Goal: Check status: Check status

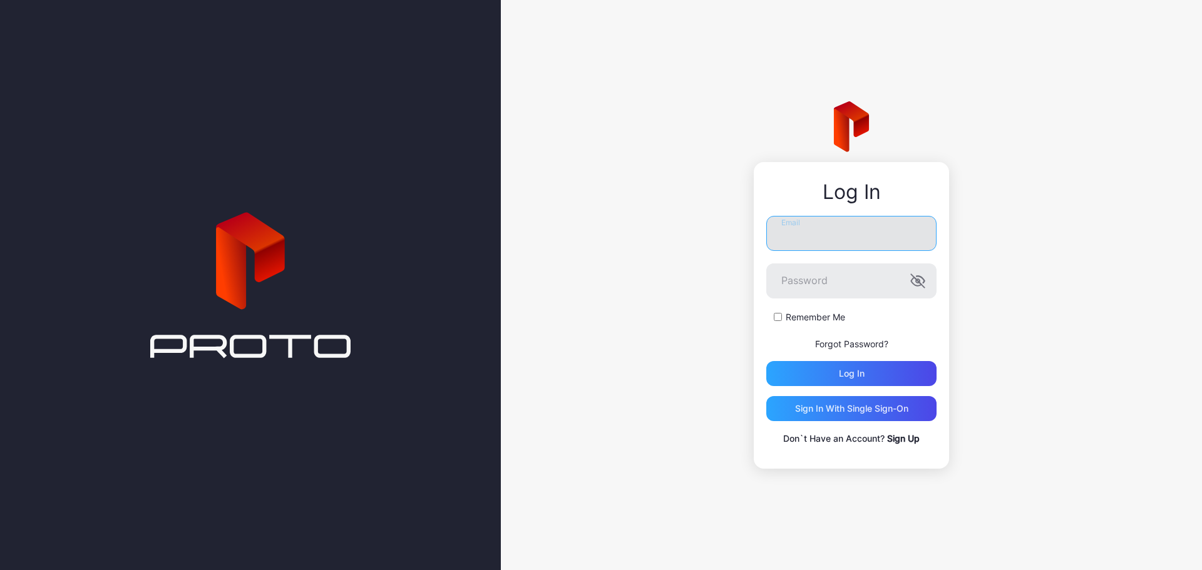
type input "**********"
click at [906, 233] on input "**********" at bounding box center [851, 233] width 170 height 35
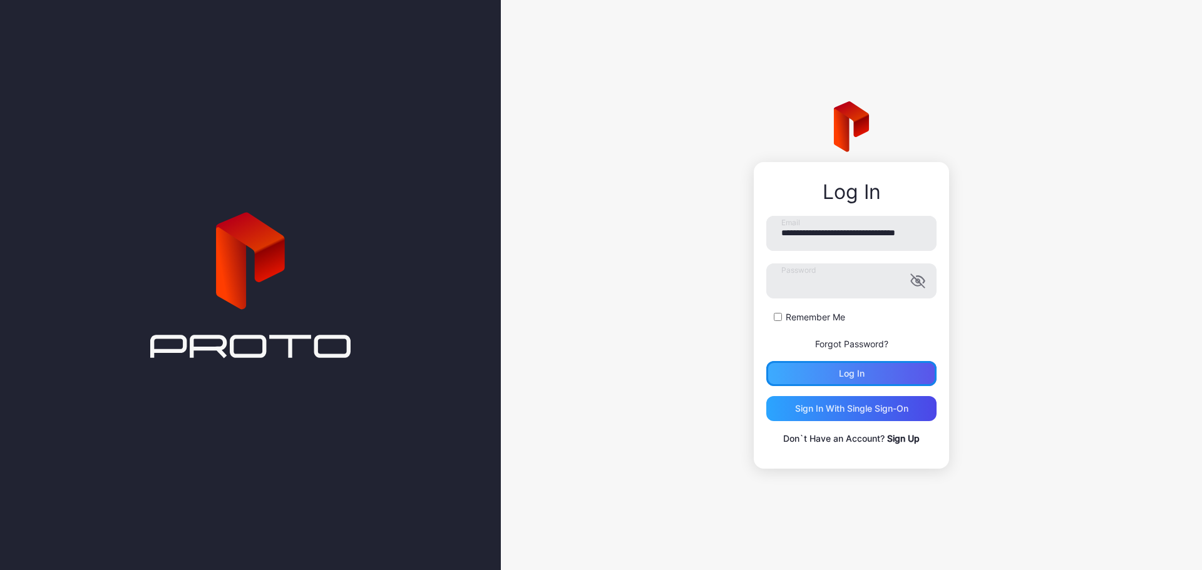
click at [861, 384] on div "Log in" at bounding box center [851, 373] width 170 height 25
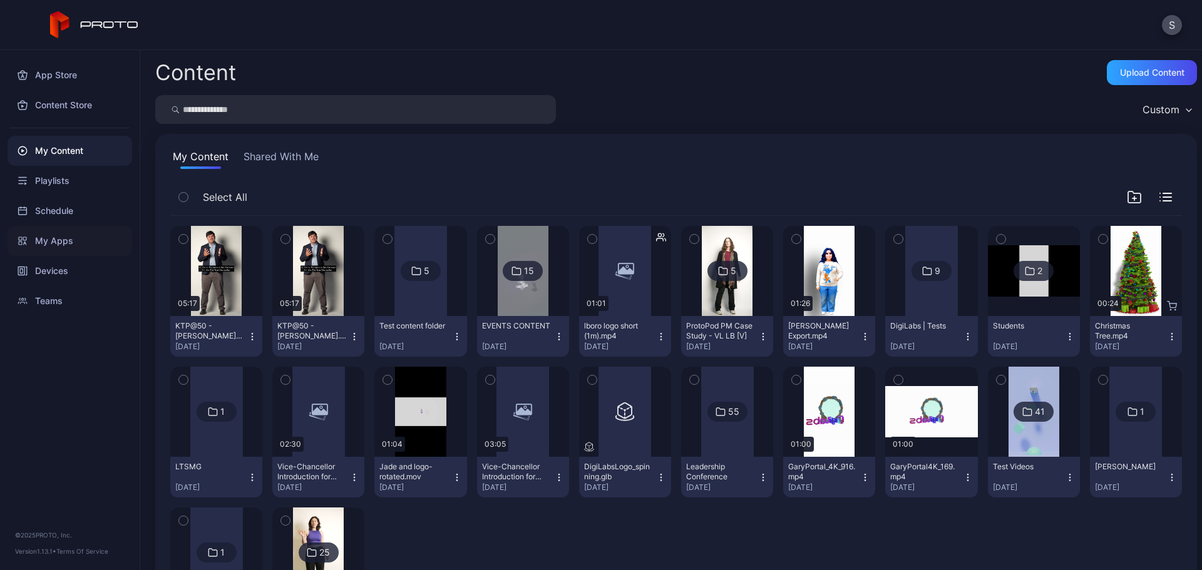
click at [48, 247] on div "My Apps" at bounding box center [70, 241] width 125 height 30
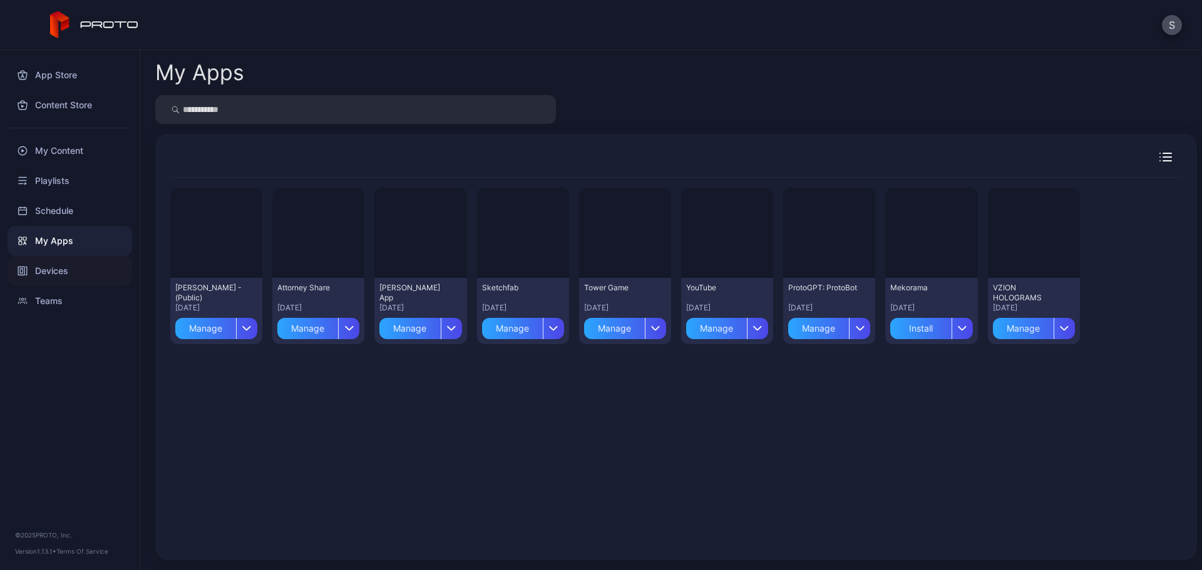
click at [66, 280] on div "Devices" at bounding box center [70, 271] width 125 height 30
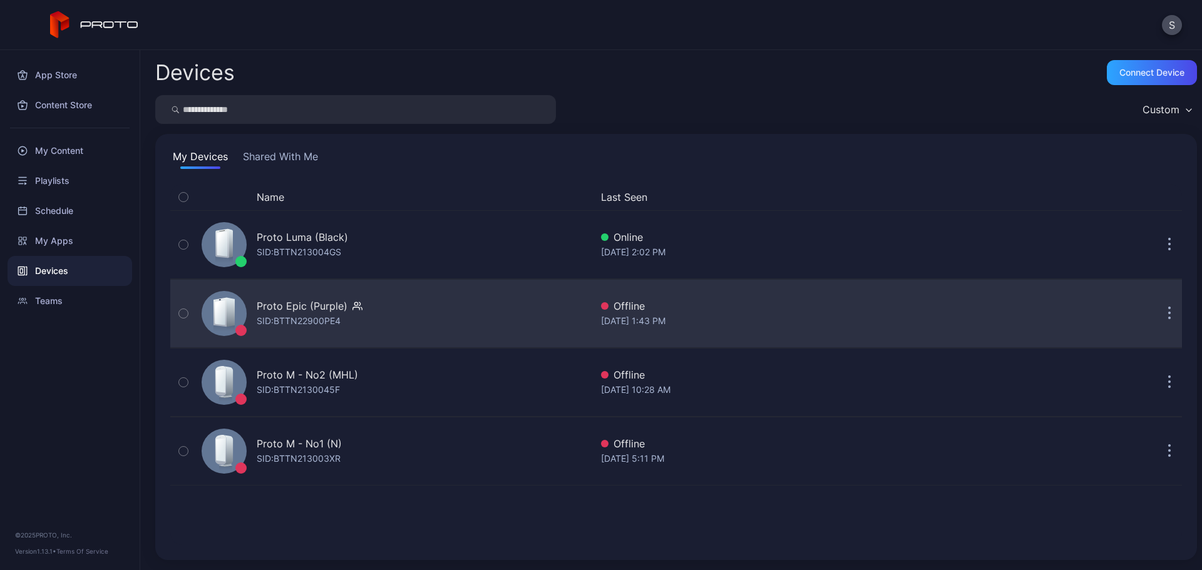
click at [277, 322] on div "SID: BTTN22900PE4" at bounding box center [299, 321] width 84 height 15
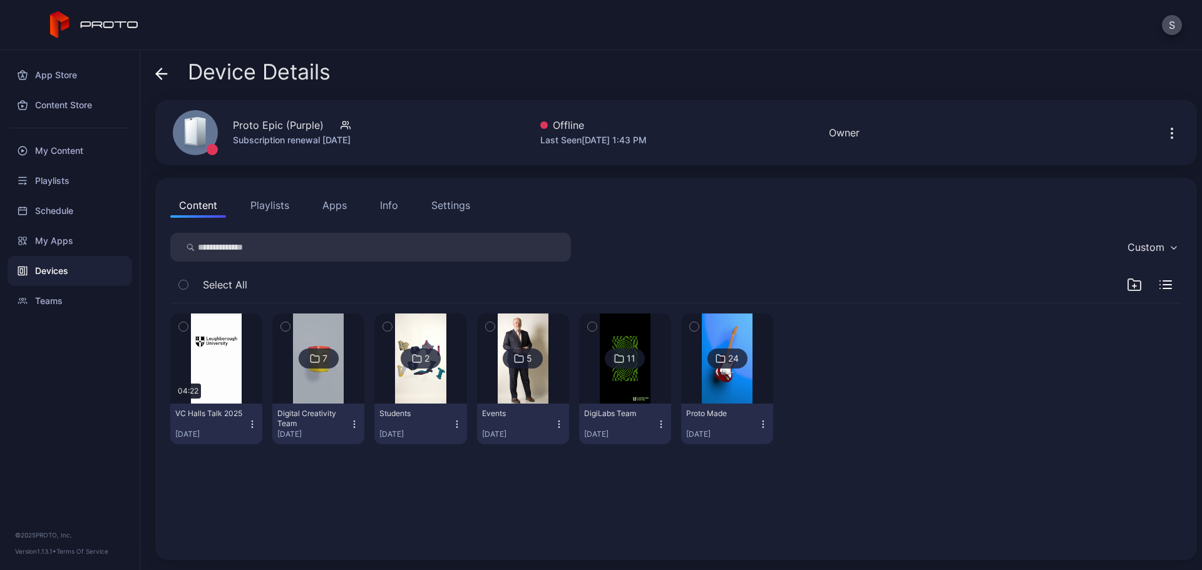
click at [385, 210] on div "Info" at bounding box center [389, 205] width 18 height 15
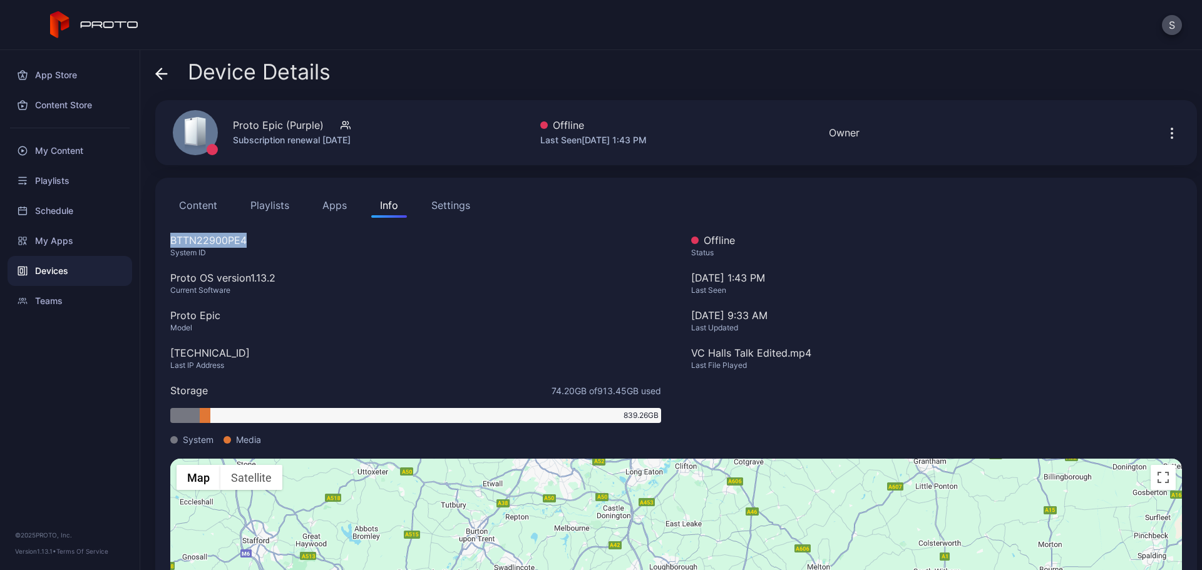
drag, startPoint x: 254, startPoint y: 235, endPoint x: 164, endPoint y: 236, distance: 90.1
click at [164, 236] on div "Content Playlists Apps Info Settings BTTN22900PE4 System ID Proto OS version 1.…" at bounding box center [676, 438] width 1042 height 520
click at [317, 274] on div "Proto OS version 1.13.2" at bounding box center [415, 277] width 491 height 15
drag, startPoint x: 300, startPoint y: 279, endPoint x: 168, endPoint y: 280, distance: 131.5
click at [168, 280] on div "Content Playlists Apps Info Settings BTTN22900PE4 System ID Proto OS version 1.…" at bounding box center [676, 438] width 1042 height 520
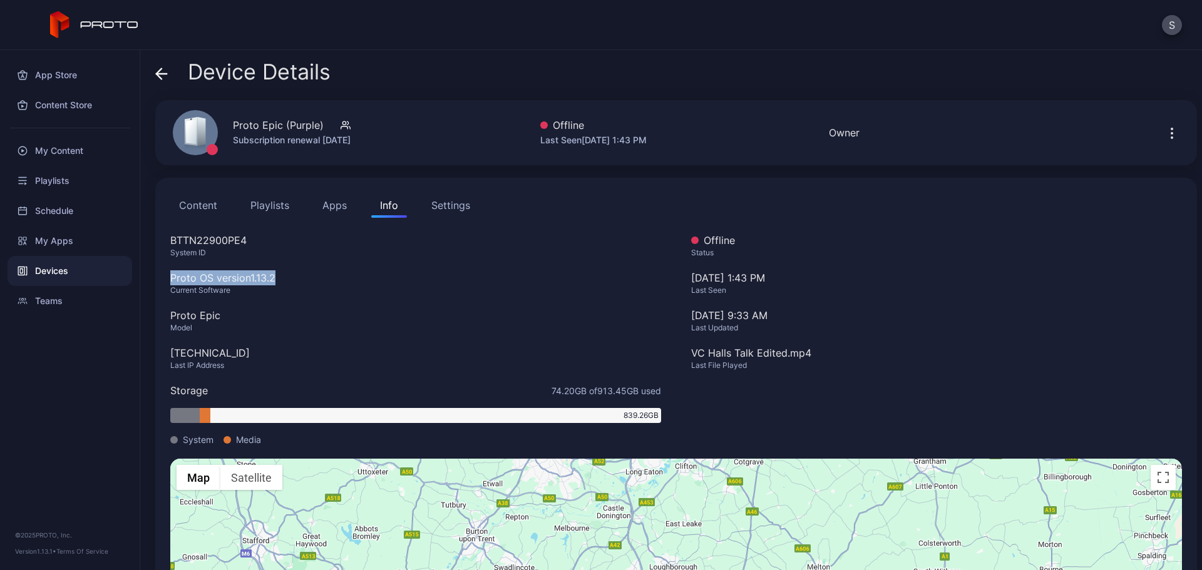
copy div "Proto OS version 1.13.2"
click at [342, 203] on button "Apps" at bounding box center [335, 205] width 42 height 25
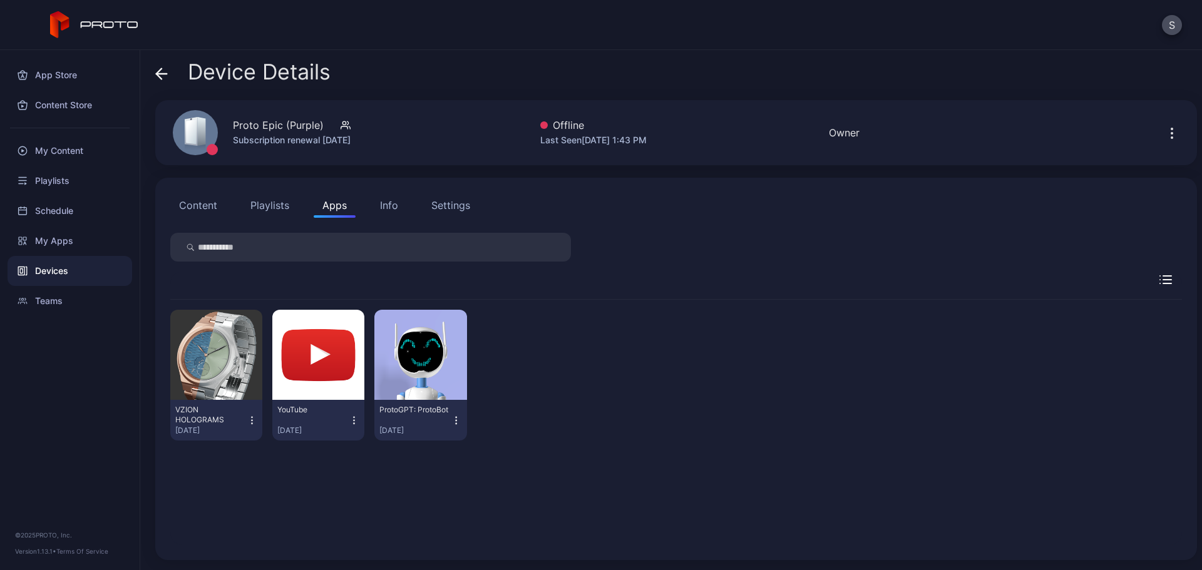
click at [282, 210] on button "Playlists" at bounding box center [270, 205] width 56 height 25
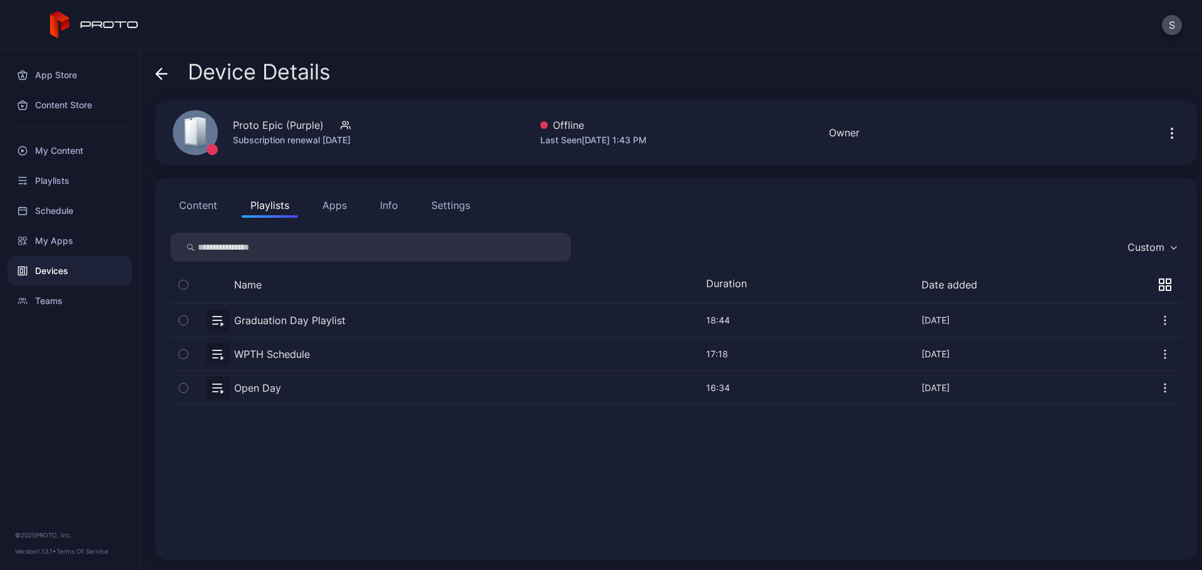
click at [208, 205] on button "Content" at bounding box center [198, 205] width 56 height 25
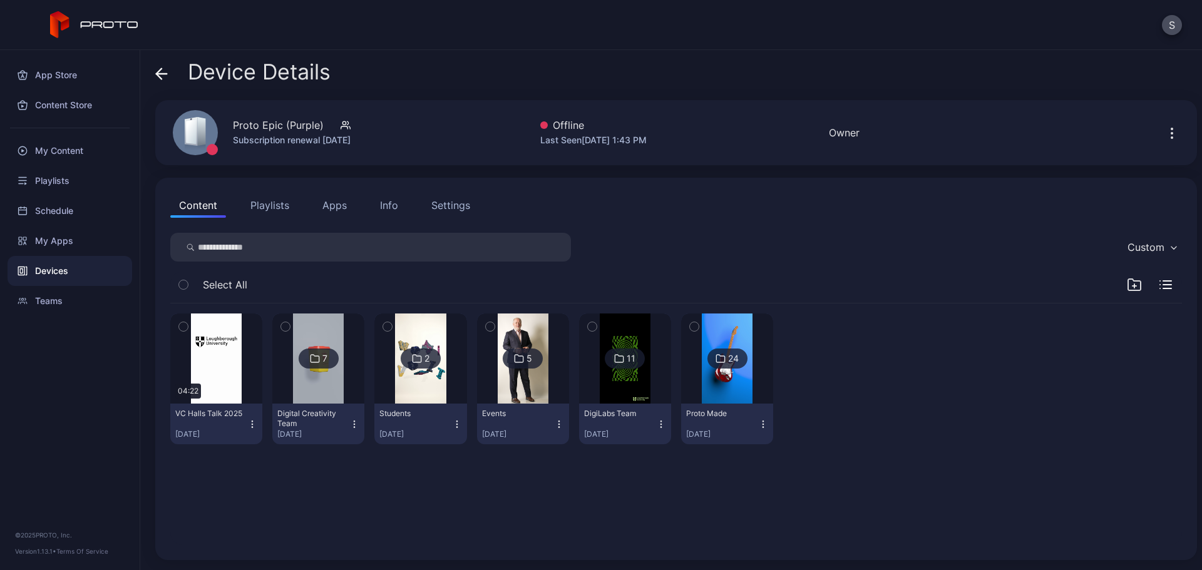
click at [44, 266] on div "Devices" at bounding box center [70, 271] width 125 height 30
